Goal: Task Accomplishment & Management: Use online tool/utility

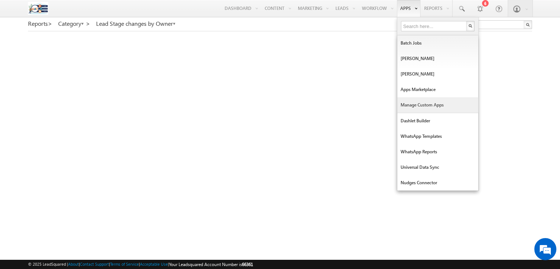
click at [422, 102] on link "Manage Custom Apps" at bounding box center [437, 104] width 81 height 15
